Goal: Task Accomplishment & Management: Manage account settings

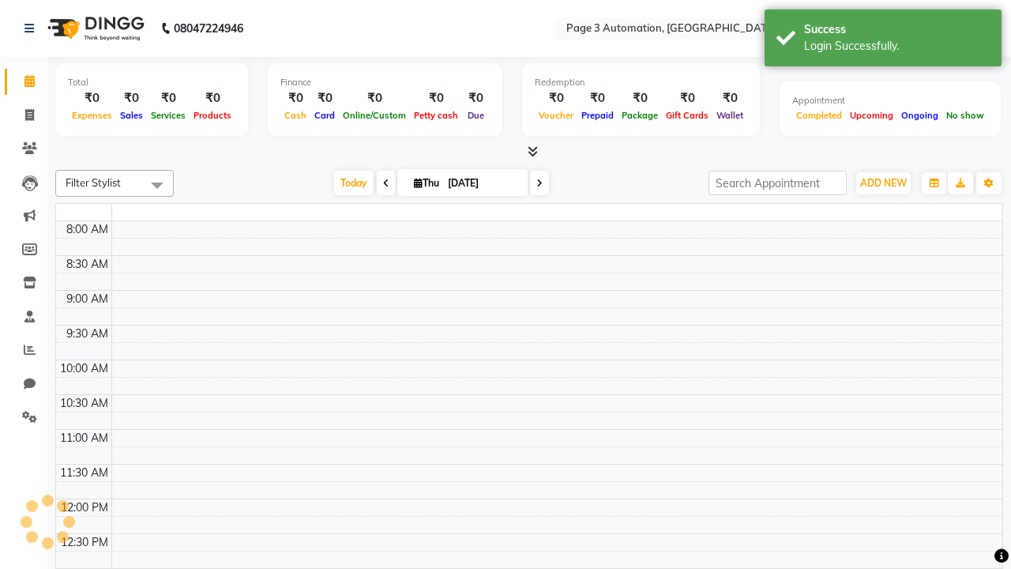
select select "en"
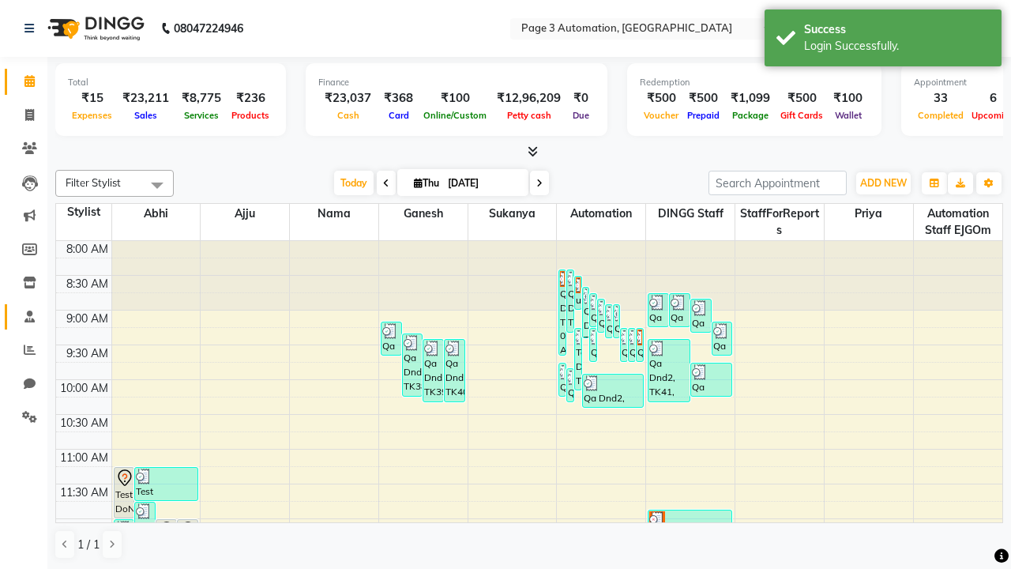
click at [24, 316] on span at bounding box center [30, 317] width 28 height 18
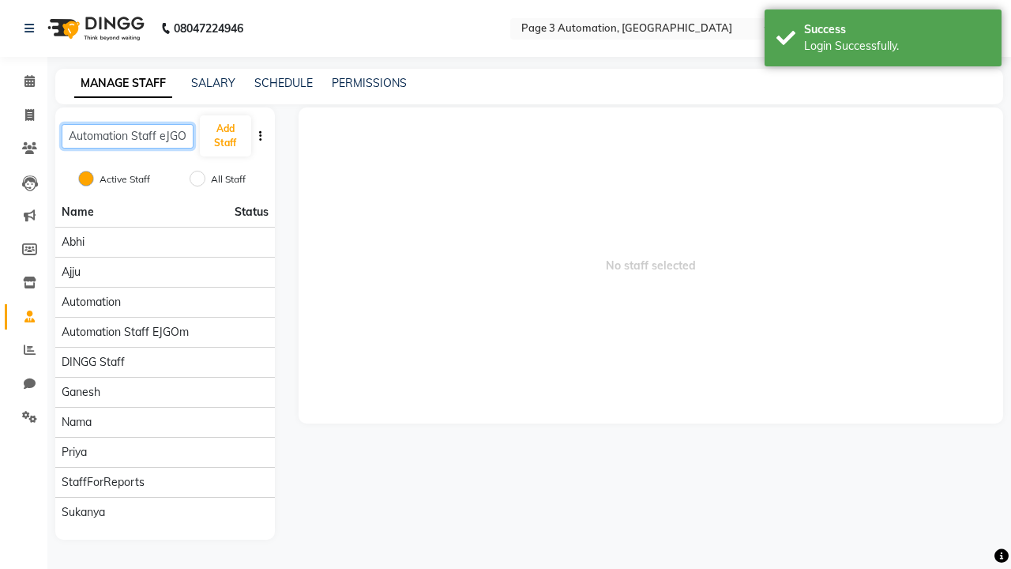
scroll to position [0, 9]
type input "Automation Staff eJGOm"
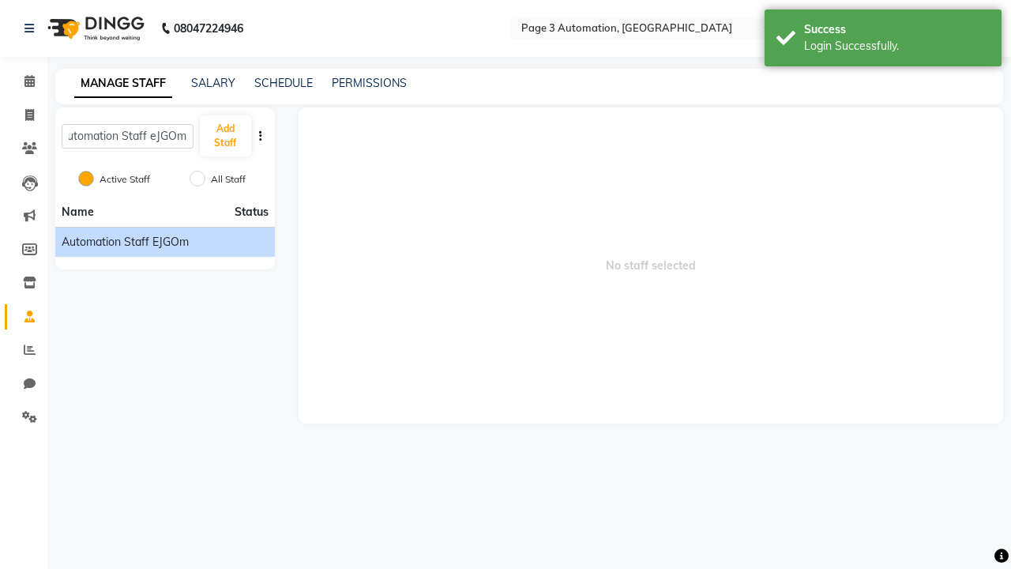
click at [164, 242] on span "Automation Staff eJGOm" at bounding box center [125, 242] width 127 height 17
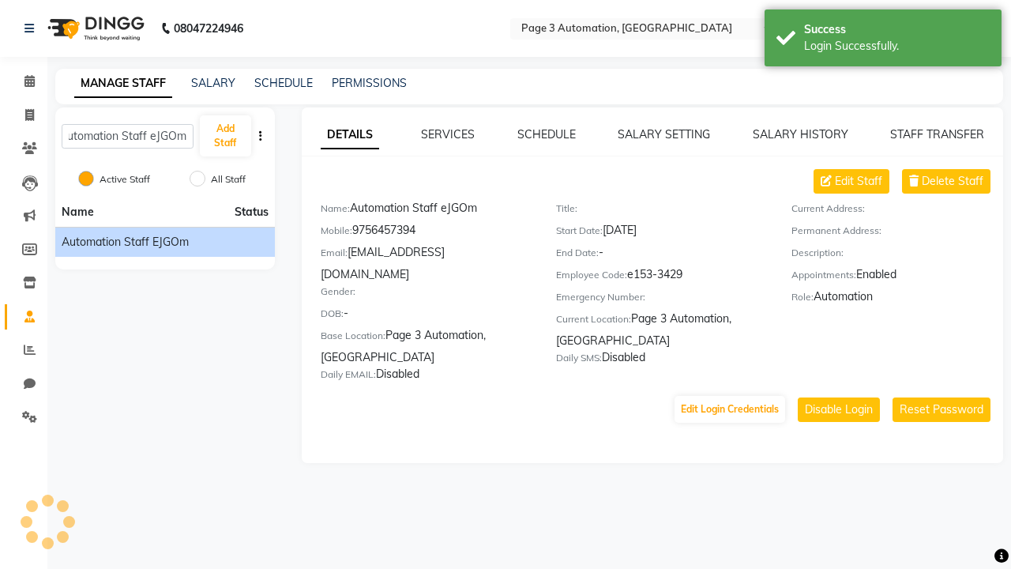
scroll to position [0, 0]
click at [349, 134] on link "DETAILS" at bounding box center [350, 135] width 58 height 28
click at [953, 181] on span "Delete Staff" at bounding box center [953, 181] width 62 height 17
